Goal: Find contact information: Find contact information

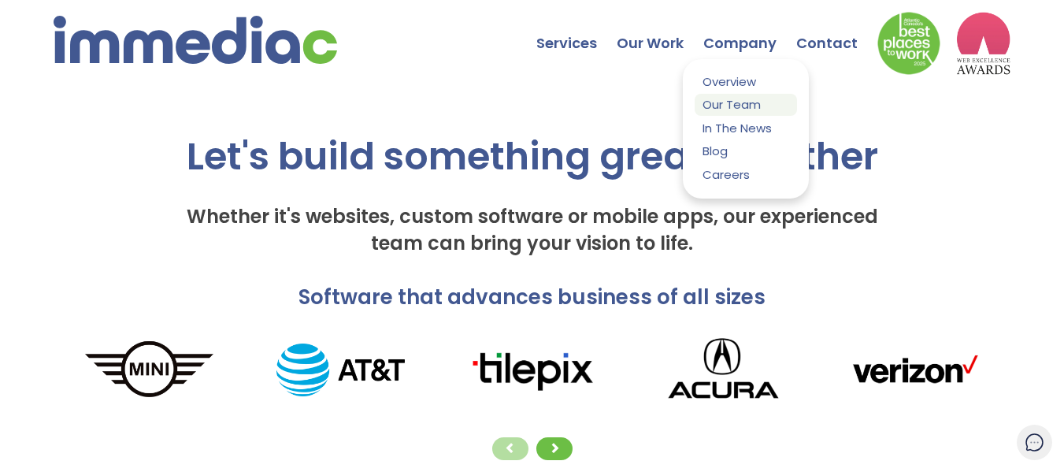
click at [736, 105] on link "Our Team" at bounding box center [746, 104] width 102 height 21
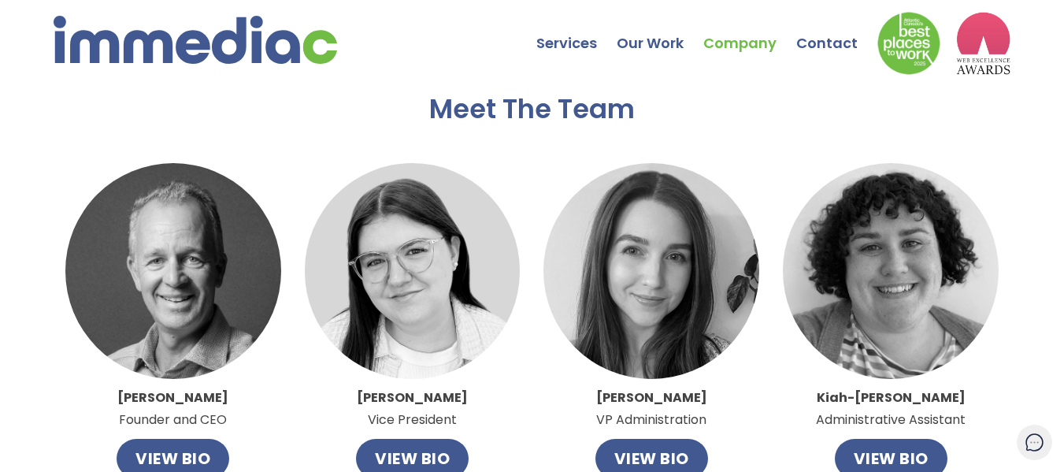
click at [150, 404] on strong "John Leahy" at bounding box center [172, 397] width 111 height 18
copy strong "John Leahy"
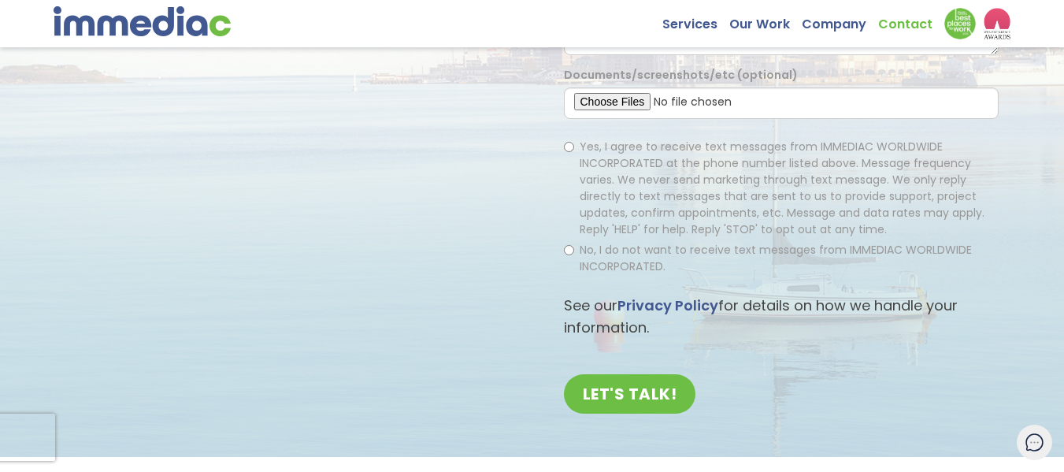
scroll to position [520, 0]
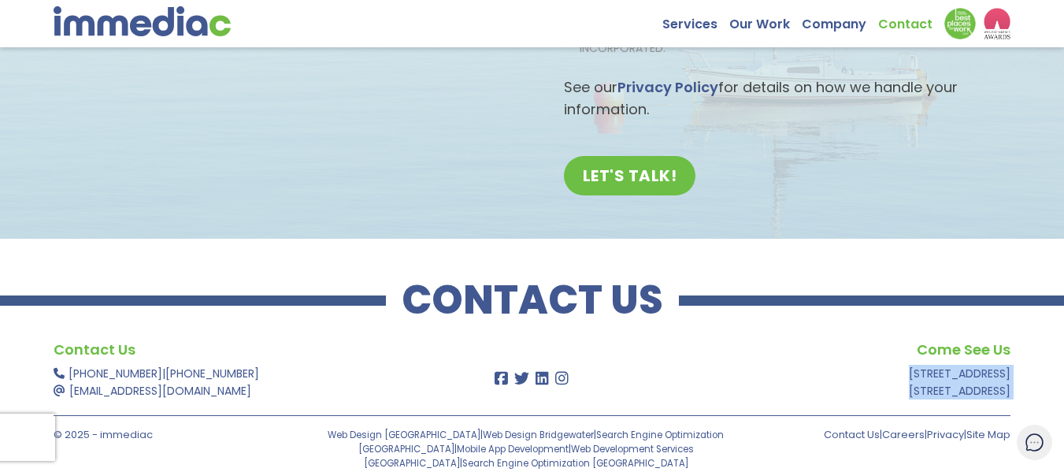
drag, startPoint x: 850, startPoint y: 367, endPoint x: 1018, endPoint y: 374, distance: 168.7
click at [1018, 374] on div "Contact Us [PHONE_NUMBER] | [PHONE_NUMBER] [EMAIL_ADDRESS][DOMAIN_NAME] Come Se…" at bounding box center [532, 412] width 1064 height 148
click at [1024, 369] on div "Contact Us [PHONE_NUMBER] | [PHONE_NUMBER] [EMAIL_ADDRESS][DOMAIN_NAME] Come Se…" at bounding box center [532, 412] width 1064 height 148
drag, startPoint x: 1024, startPoint y: 369, endPoint x: 898, endPoint y: 365, distance: 126.1
click at [898, 365] on div "Contact Us [PHONE_NUMBER] | [PHONE_NUMBER] [EMAIL_ADDRESS][DOMAIN_NAME] Come Se…" at bounding box center [532, 412] width 1064 height 148
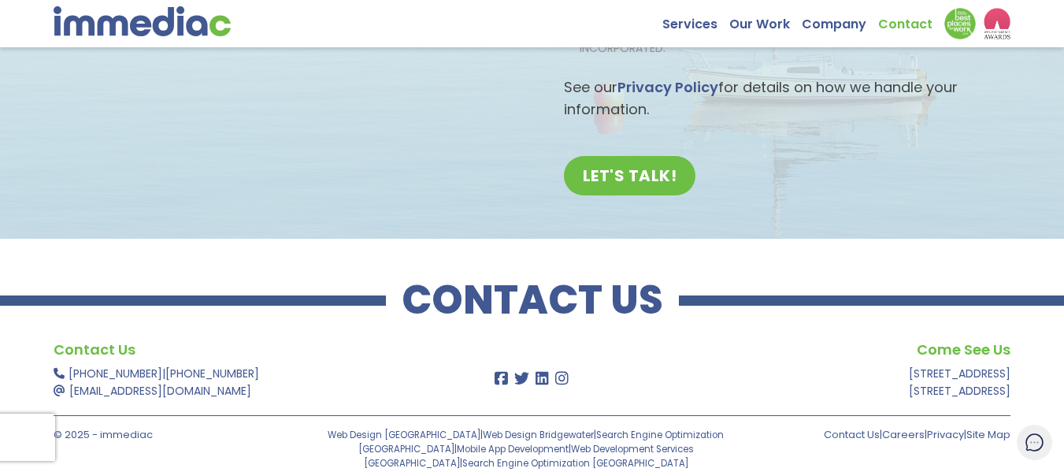
click at [844, 362] on div "Come See Us [STREET_ADDRESS]" at bounding box center [818, 368] width 388 height 61
drag, startPoint x: 844, startPoint y: 362, endPoint x: 1005, endPoint y: 363, distance: 160.7
click at [1005, 363] on div "Come See Us [STREET_ADDRESS]" at bounding box center [818, 368] width 388 height 61
copy link "[STREET_ADDRESS]"
drag, startPoint x: 67, startPoint y: 364, endPoint x: 126, endPoint y: 361, distance: 59.2
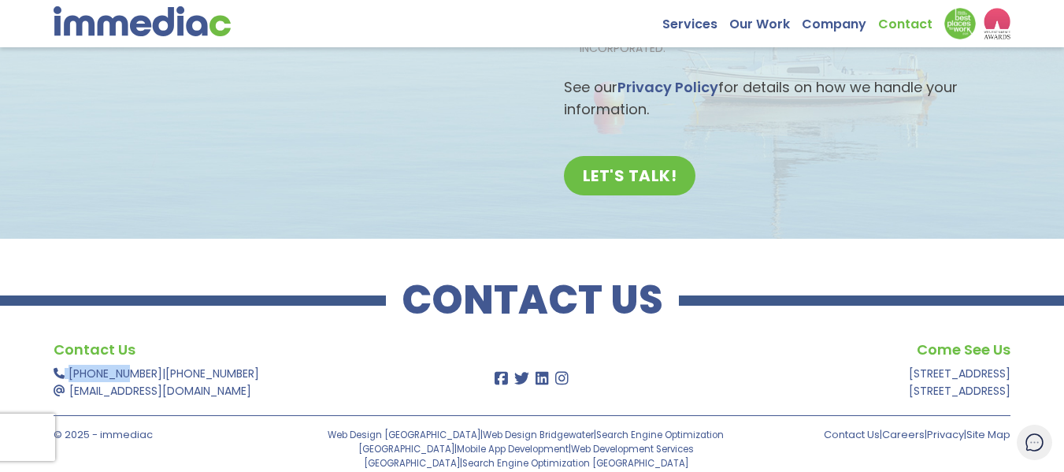
click at [126, 361] on div "Contact Us [PHONE_NUMBER] | [PHONE_NUMBER] [EMAIL_ADDRESS][DOMAIN_NAME]" at bounding box center [248, 368] width 388 height 61
drag, startPoint x: 149, startPoint y: 351, endPoint x: 148, endPoint y: 367, distance: 15.8
click at [148, 367] on div "Contact Us [PHONE_NUMBER] | [PHONE_NUMBER] [EMAIL_ADDRESS][DOMAIN_NAME]" at bounding box center [248, 368] width 388 height 61
copy div "[PHONE_NUMBER]"
